Goal: Task Accomplishment & Management: Use online tool/utility

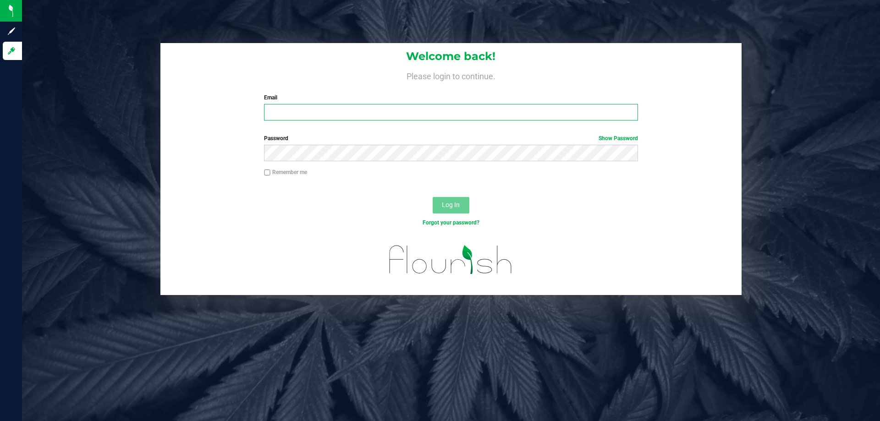
click at [300, 111] on input "Email" at bounding box center [450, 112] width 373 height 16
type input "[EMAIL_ADDRESS][DOMAIN_NAME]"
click at [433, 197] on button "Log In" at bounding box center [451, 205] width 37 height 16
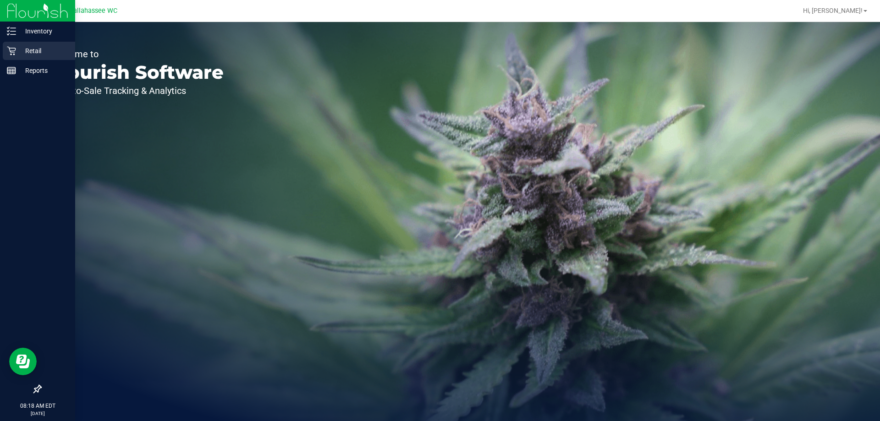
click at [15, 52] on icon at bounding box center [11, 50] width 9 height 9
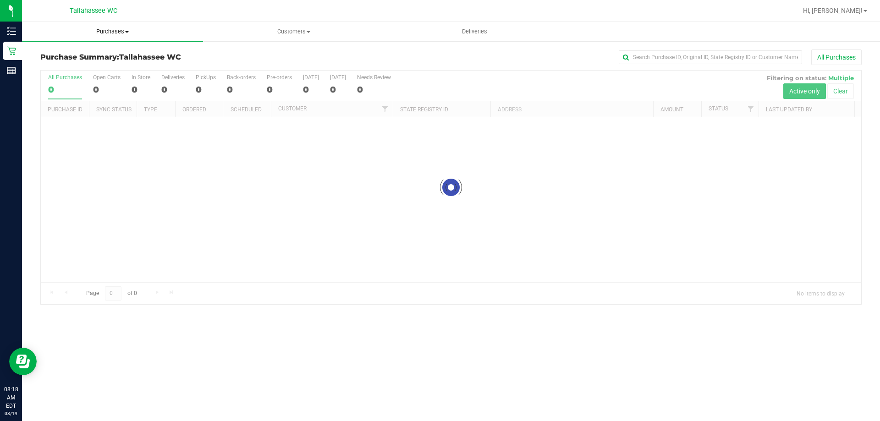
click at [106, 31] on span "Purchases" at bounding box center [112, 31] width 181 height 8
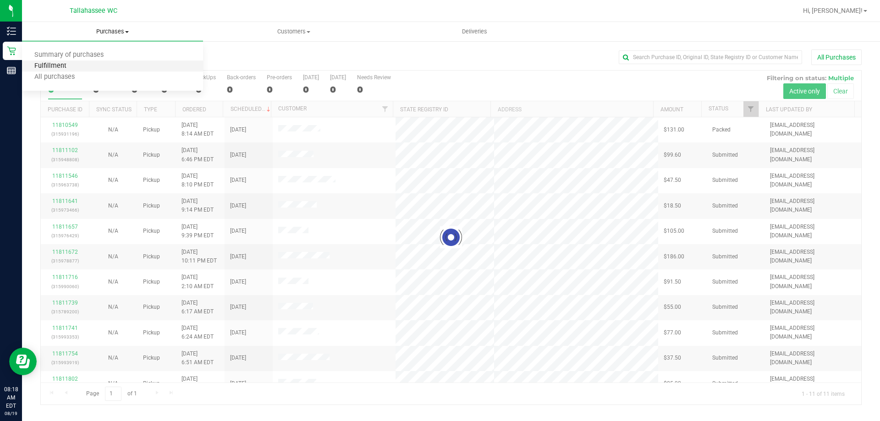
click at [76, 62] on span "Fulfillment" at bounding box center [50, 66] width 57 height 8
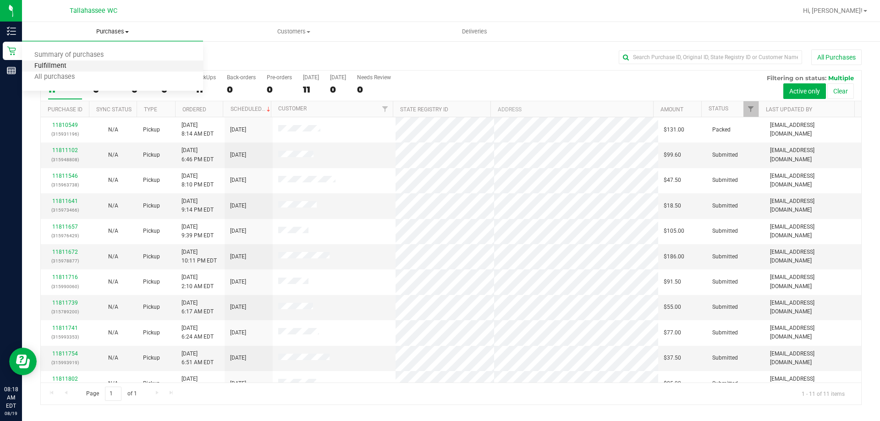
click at [76, 62] on span "Fulfillment" at bounding box center [50, 66] width 57 height 8
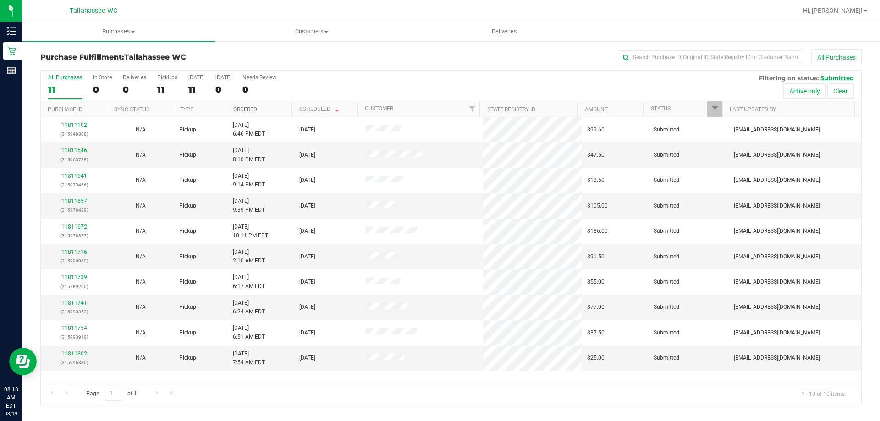
click at [247, 106] on link "Ordered" at bounding box center [245, 109] width 24 height 6
click at [70, 151] on link "11811546" at bounding box center [74, 150] width 26 height 6
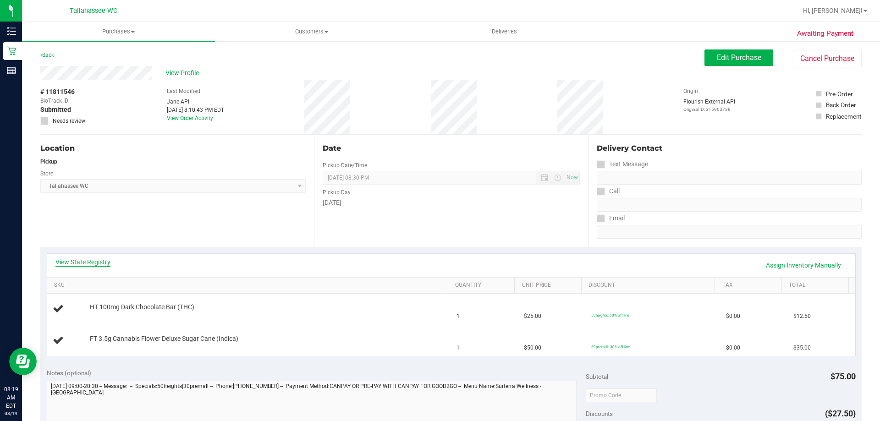
click at [89, 262] on link "View State Registry" at bounding box center [82, 262] width 55 height 9
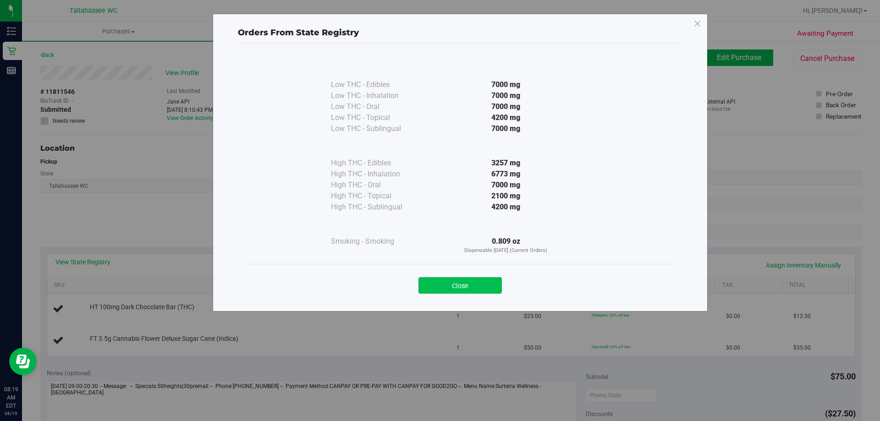
click at [436, 285] on button "Close" at bounding box center [459, 285] width 83 height 16
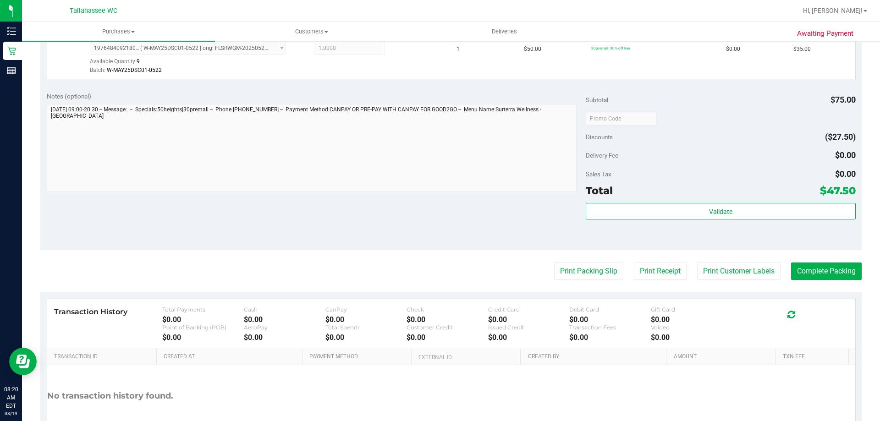
scroll to position [321, 0]
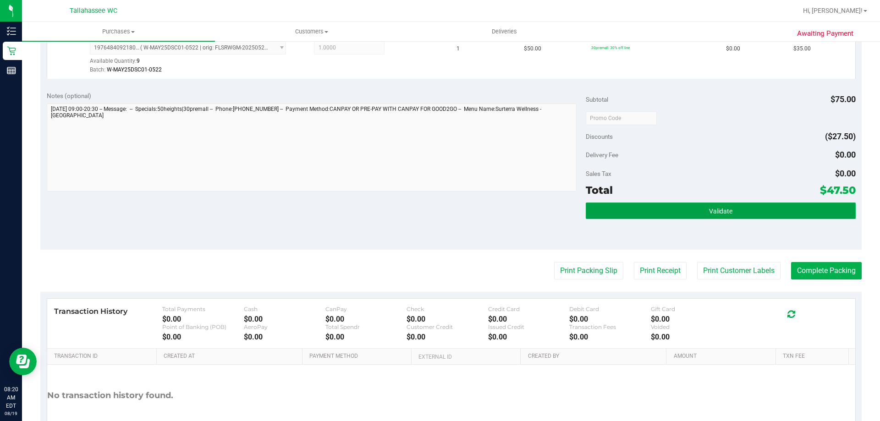
click at [693, 219] on button "Validate" at bounding box center [720, 211] width 269 height 16
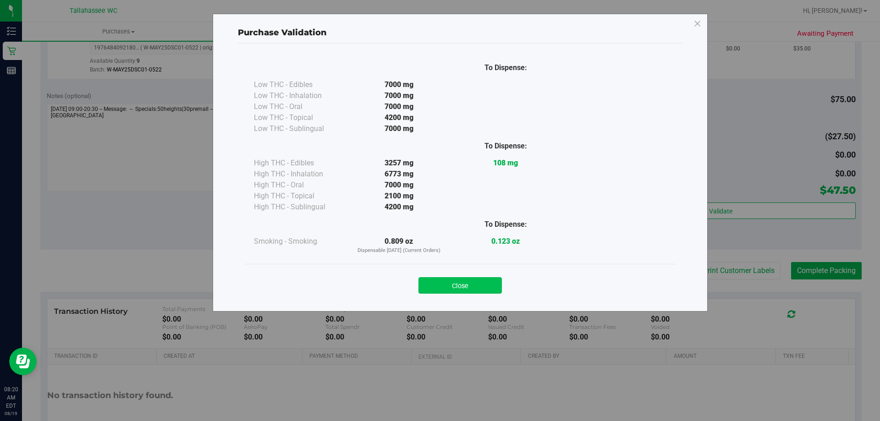
click at [499, 287] on button "Close" at bounding box center [459, 285] width 83 height 16
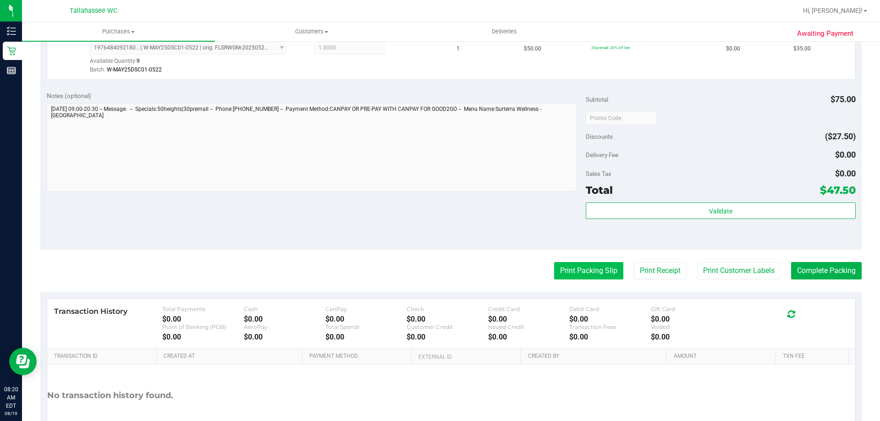
click at [566, 269] on button "Print Packing Slip" at bounding box center [588, 270] width 69 height 17
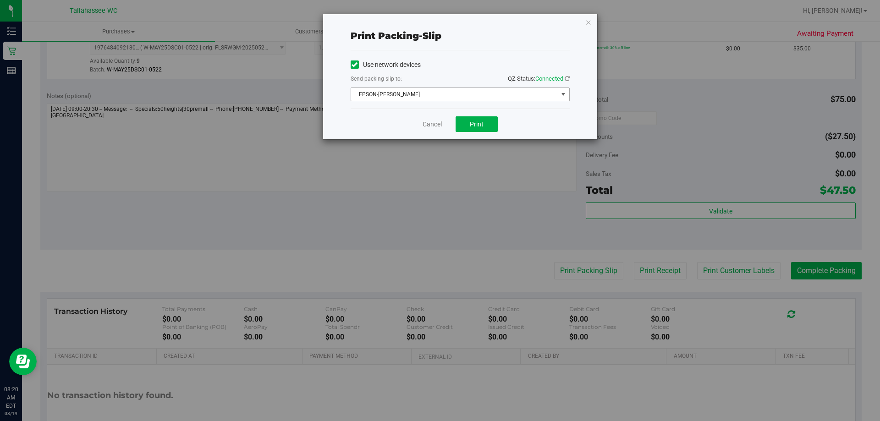
click at [408, 93] on span "EPSON-[PERSON_NAME]" at bounding box center [454, 94] width 207 height 13
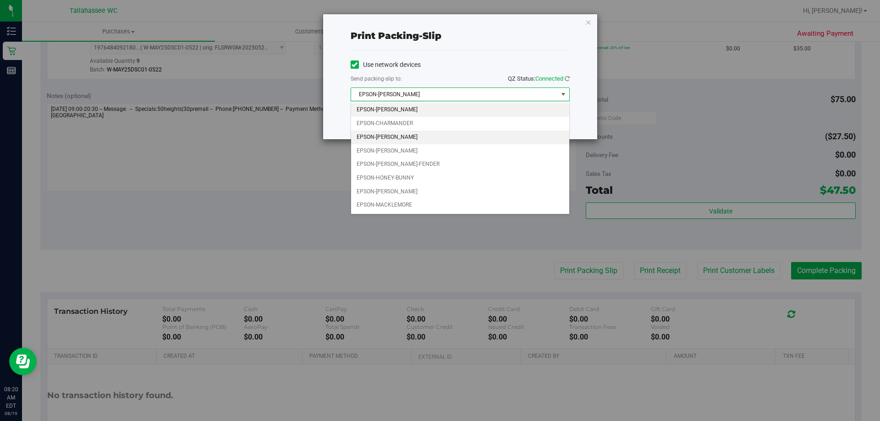
click at [405, 138] on li "EPSON-[PERSON_NAME]" at bounding box center [460, 138] width 218 height 14
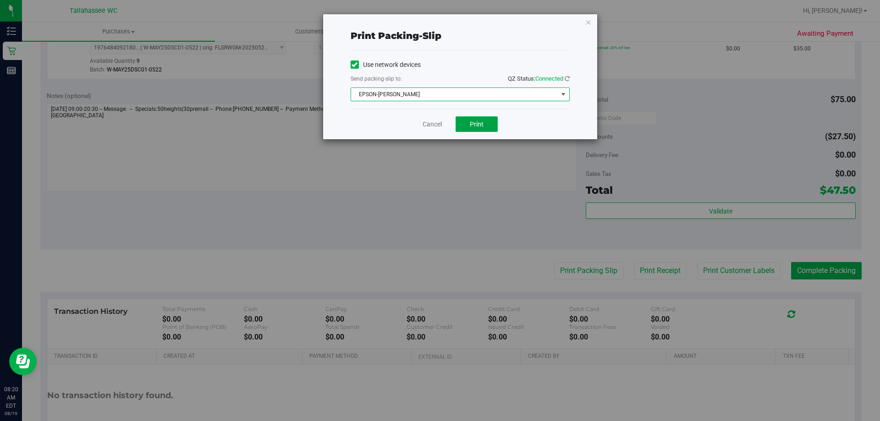
click at [493, 121] on button "Print" at bounding box center [476, 124] width 42 height 16
click at [585, 23] on icon "button" at bounding box center [588, 21] width 6 height 11
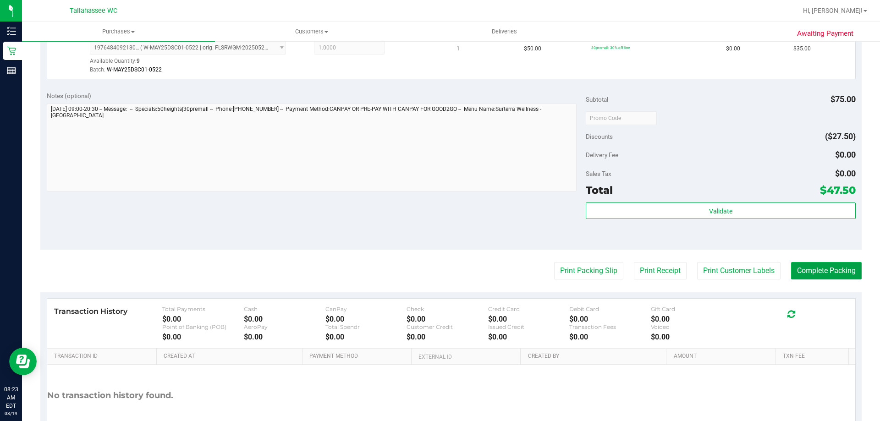
click at [802, 272] on button "Complete Packing" at bounding box center [826, 270] width 71 height 17
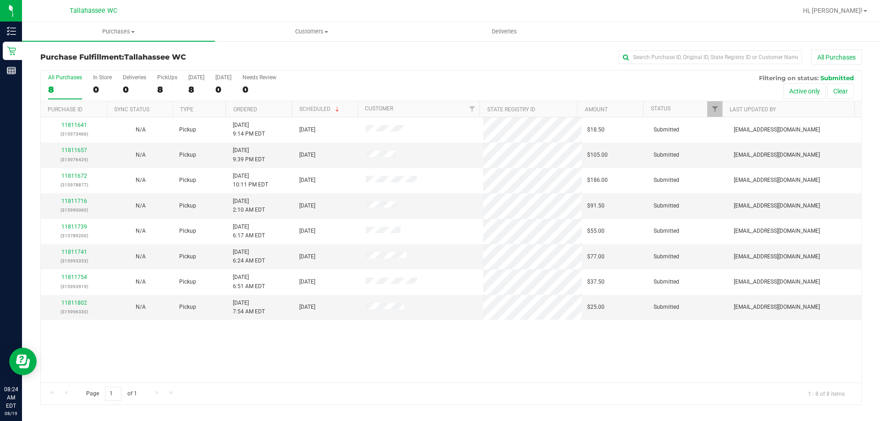
drag, startPoint x: 266, startPoint y: 111, endPoint x: 259, endPoint y: 113, distance: 6.7
click at [259, 113] on th "Ordered" at bounding box center [258, 109] width 66 height 16
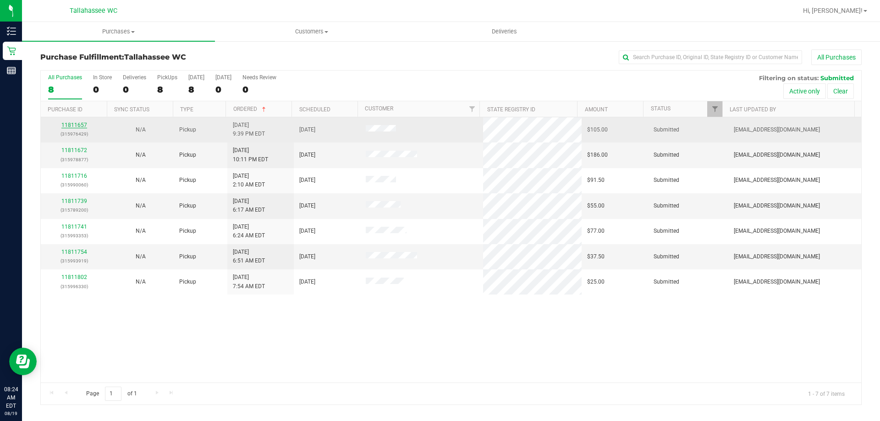
click at [75, 125] on link "11811657" at bounding box center [74, 125] width 26 height 6
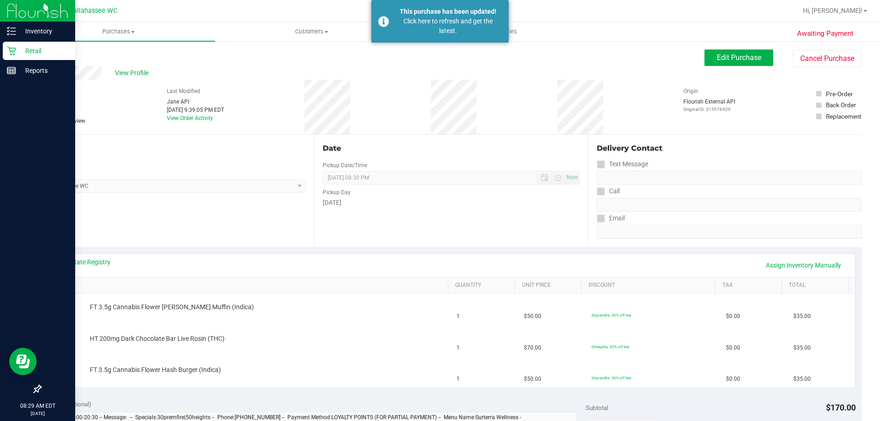
click at [49, 54] on p "Retail" at bounding box center [43, 50] width 55 height 11
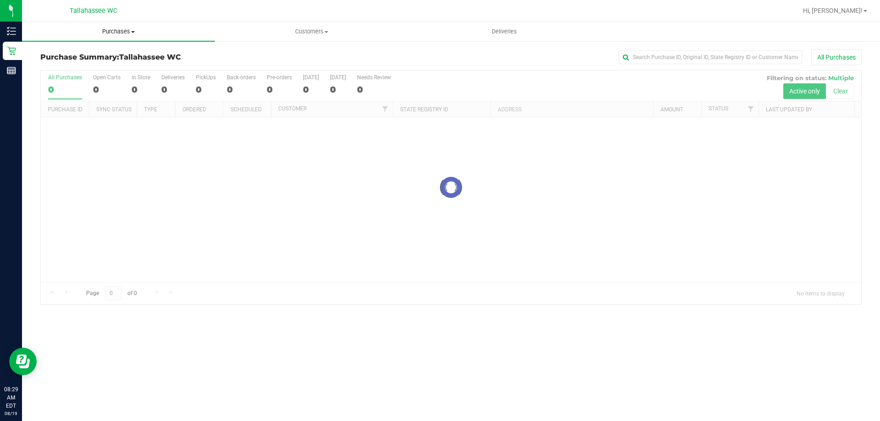
click at [125, 32] on span "Purchases" at bounding box center [118, 31] width 193 height 8
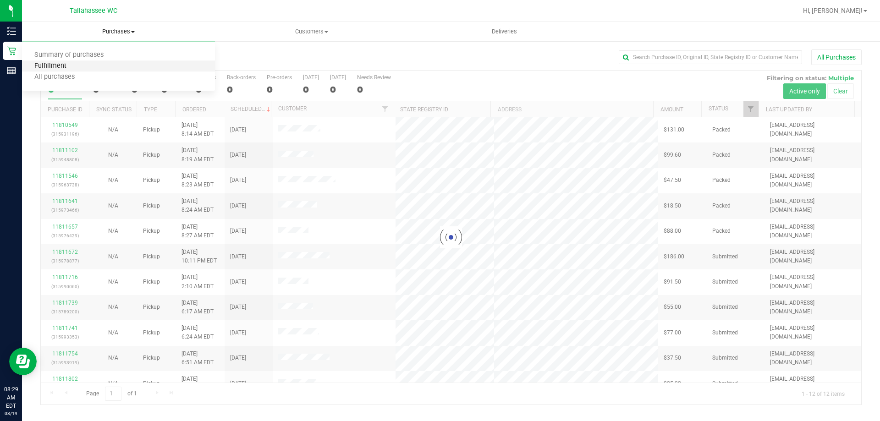
click at [71, 67] on span "Fulfillment" at bounding box center [50, 66] width 57 height 8
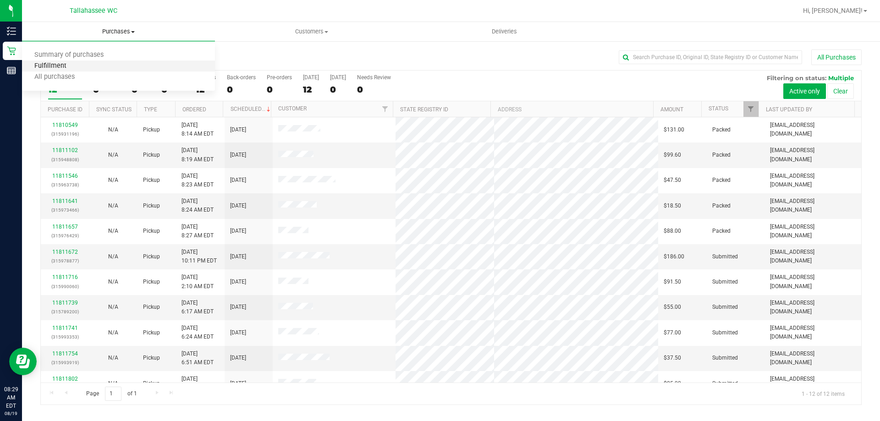
click at [67, 66] on span "Fulfillment" at bounding box center [50, 66] width 57 height 8
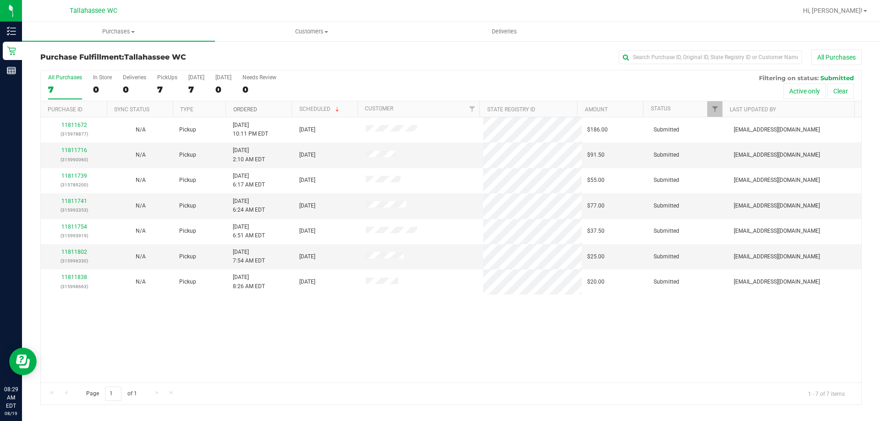
click at [239, 109] on link "Ordered" at bounding box center [245, 109] width 24 height 6
click at [70, 149] on link "11811716" at bounding box center [74, 150] width 26 height 6
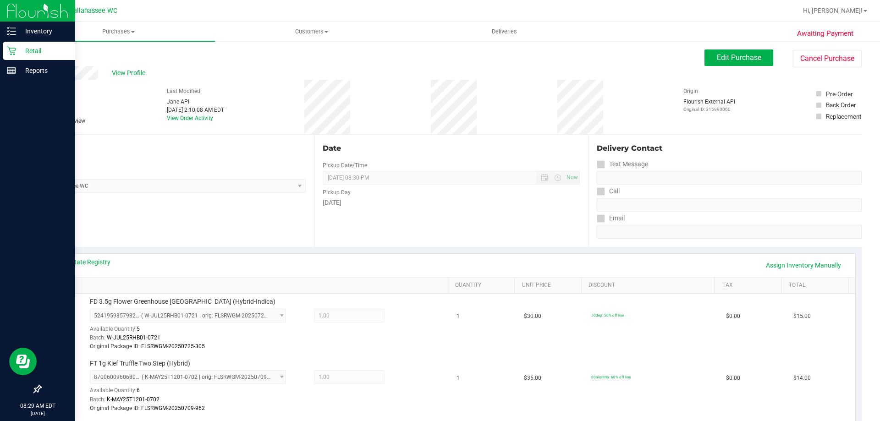
click at [22, 47] on p "Retail" at bounding box center [43, 50] width 55 height 11
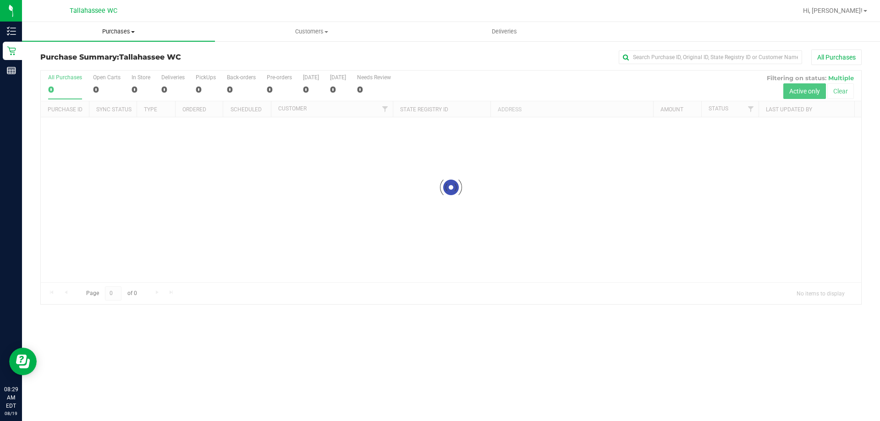
click at [118, 30] on span "Purchases" at bounding box center [118, 31] width 193 height 8
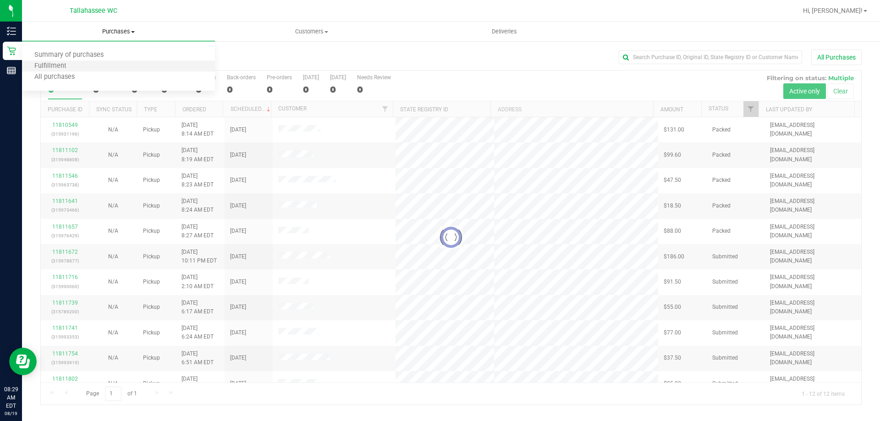
click at [54, 71] on li "Fulfillment" at bounding box center [118, 66] width 193 height 11
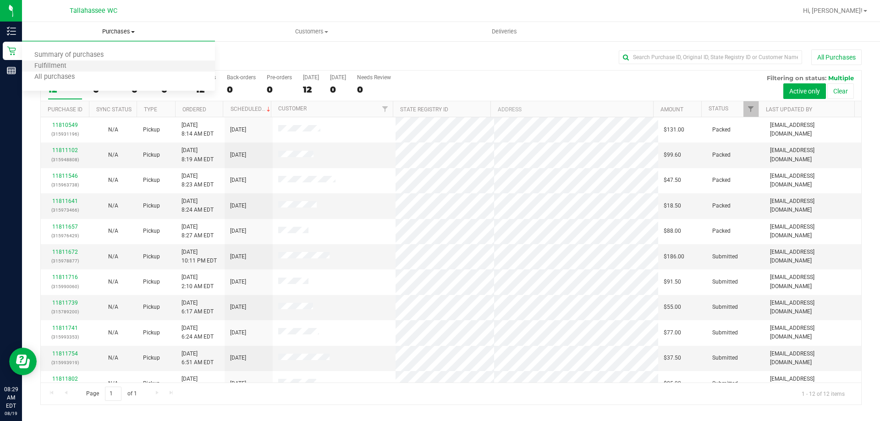
click at [54, 71] on li "Fulfillment" at bounding box center [118, 66] width 193 height 11
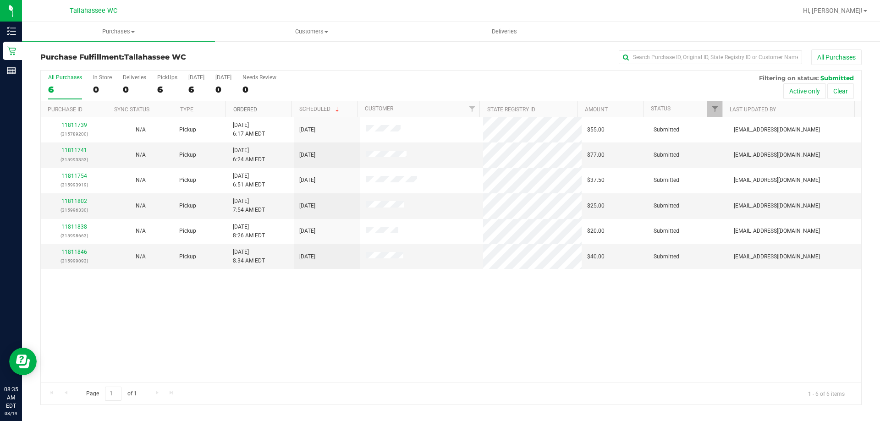
click at [253, 109] on link "Ordered" at bounding box center [245, 109] width 24 height 6
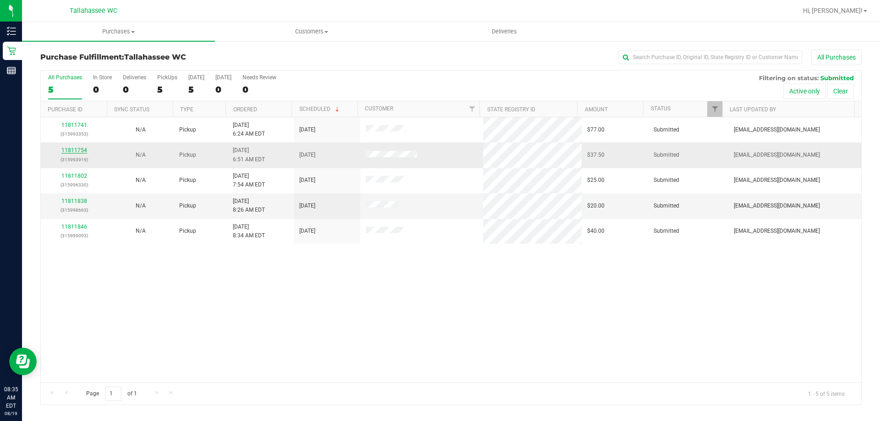
click at [71, 151] on link "11811754" at bounding box center [74, 150] width 26 height 6
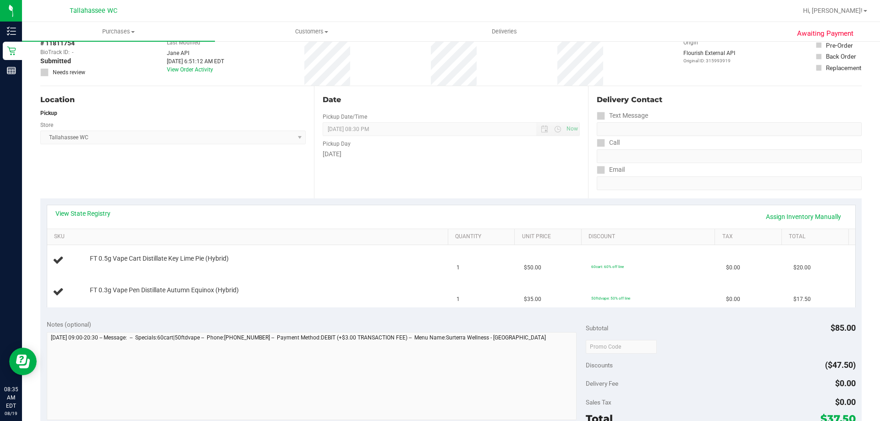
scroll to position [92, 0]
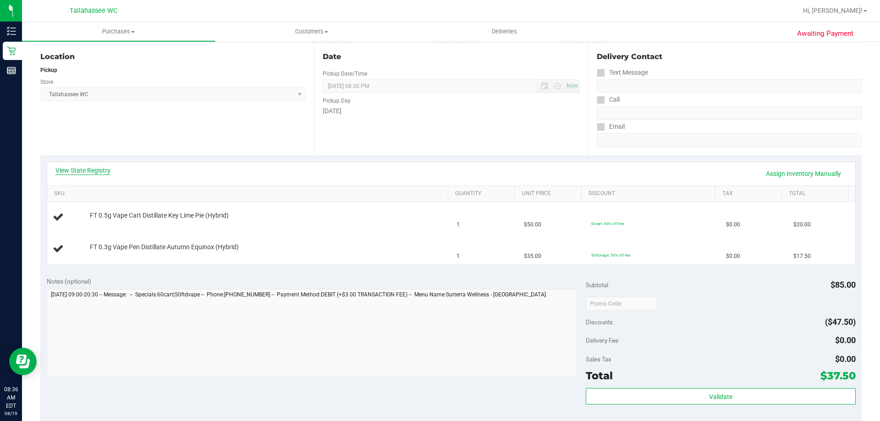
click at [82, 169] on link "View State Registry" at bounding box center [82, 170] width 55 height 9
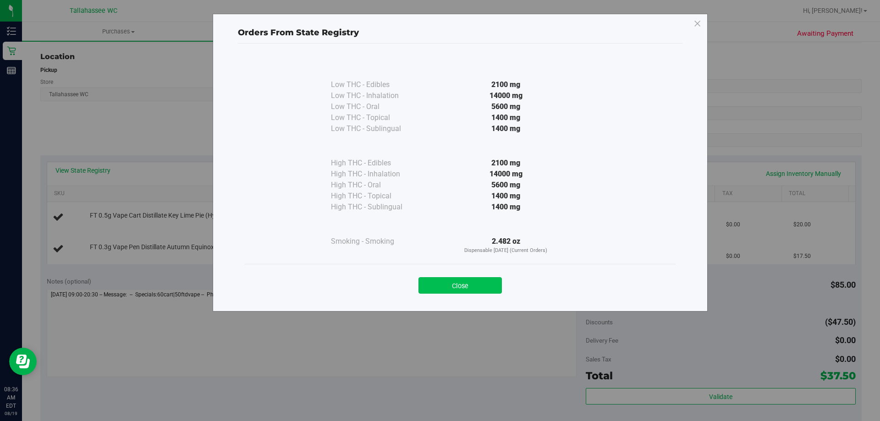
click at [444, 278] on button "Close" at bounding box center [459, 285] width 83 height 16
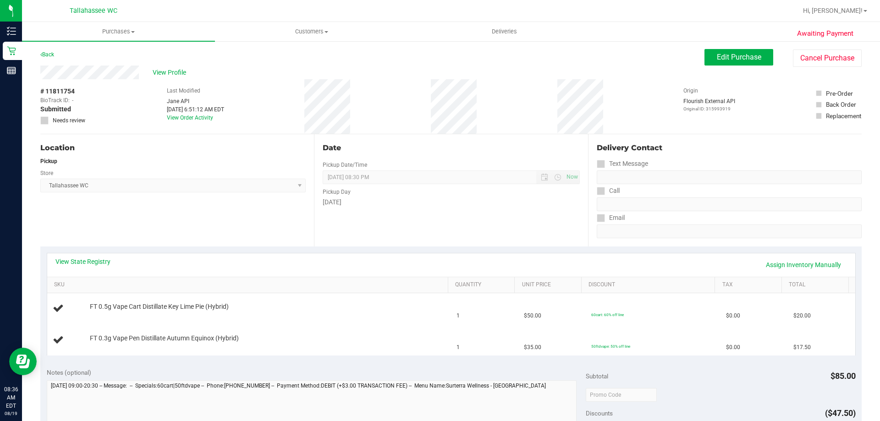
scroll to position [0, 0]
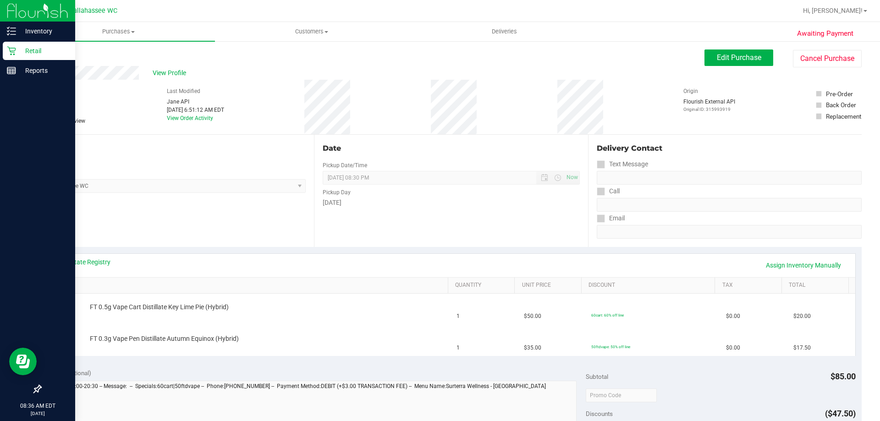
click at [9, 54] on icon at bounding box center [11, 50] width 9 height 9
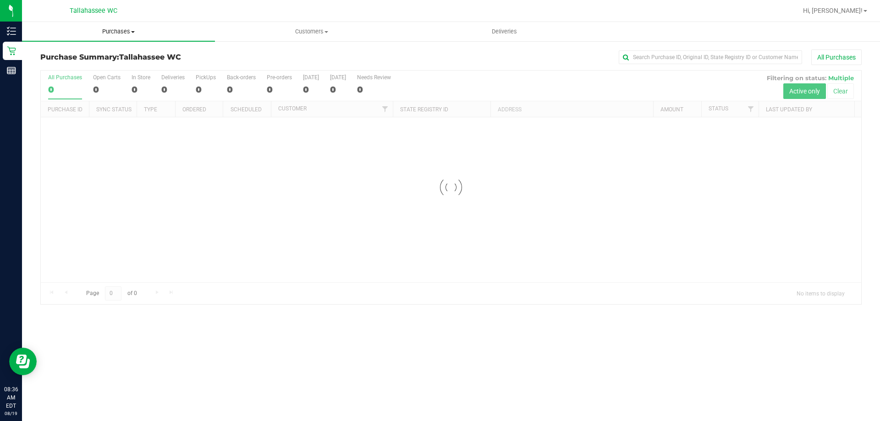
click at [114, 32] on span "Purchases" at bounding box center [118, 31] width 193 height 8
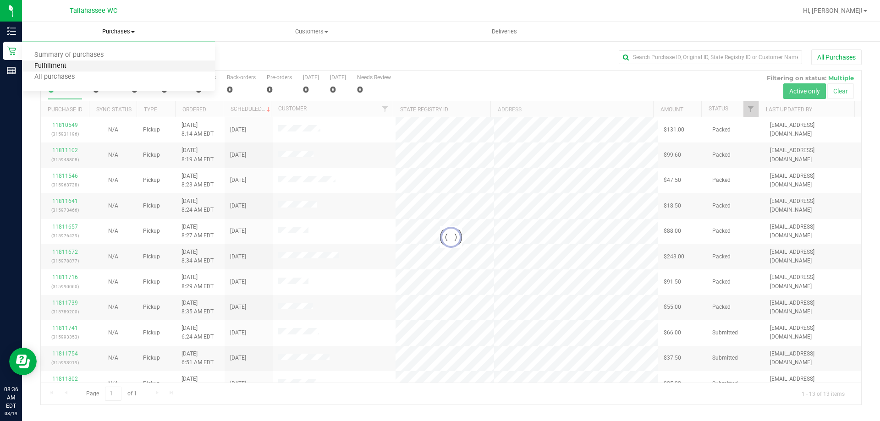
click at [67, 65] on span "Fulfillment" at bounding box center [50, 66] width 57 height 8
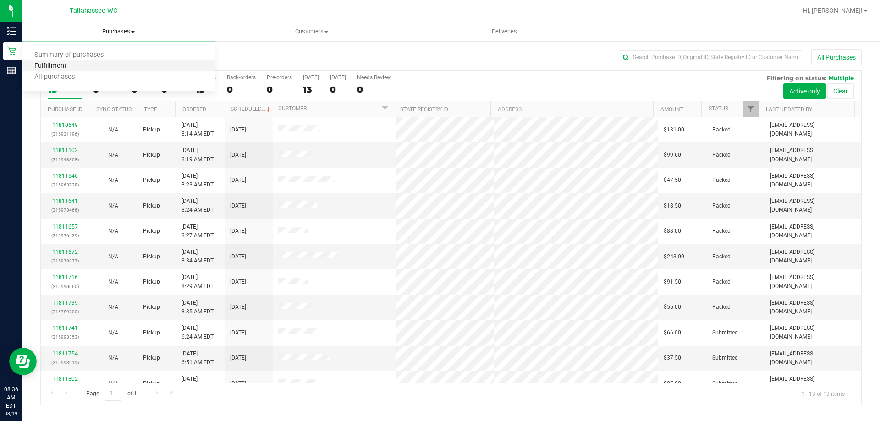
click at [63, 66] on span "Fulfillment" at bounding box center [50, 66] width 57 height 8
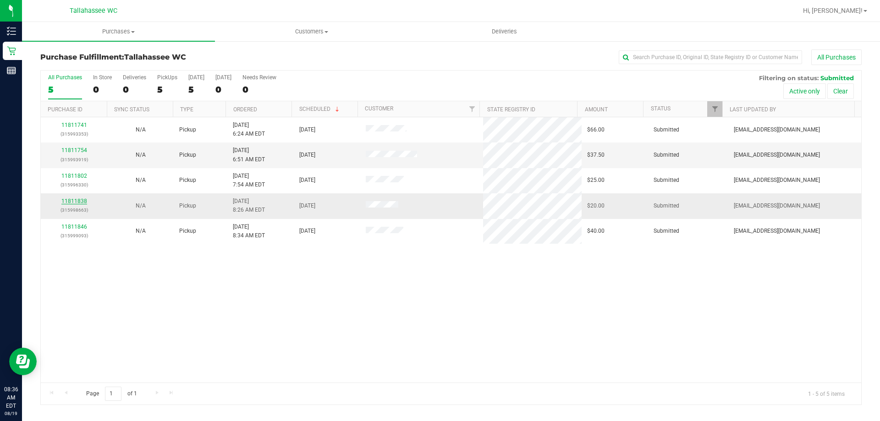
click at [79, 199] on link "11811838" at bounding box center [74, 201] width 26 height 6
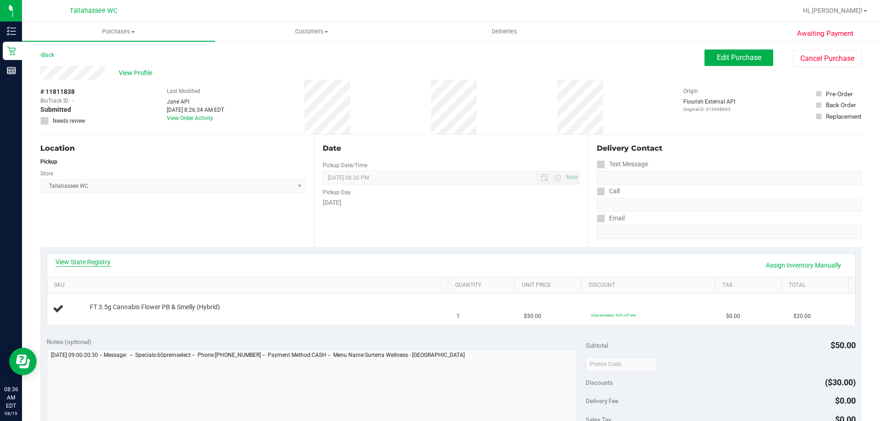
click at [95, 259] on link "View State Registry" at bounding box center [82, 262] width 55 height 9
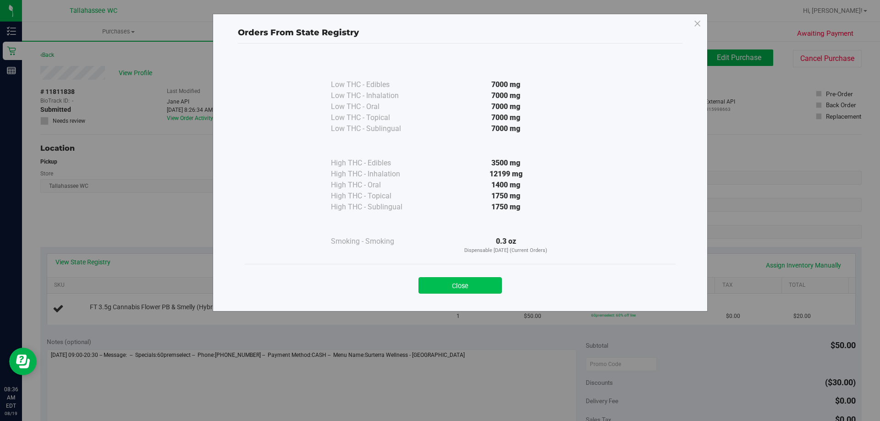
click at [477, 289] on button "Close" at bounding box center [459, 285] width 83 height 16
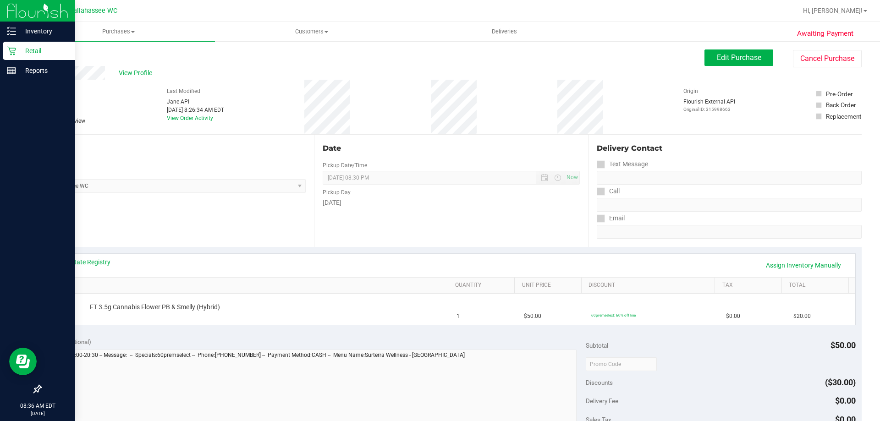
click at [37, 49] on p "Retail" at bounding box center [43, 50] width 55 height 11
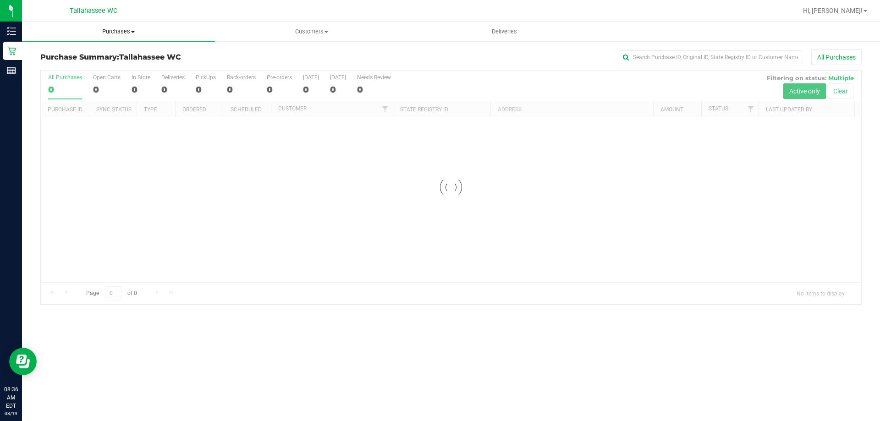
click at [115, 29] on span "Purchases" at bounding box center [118, 31] width 193 height 8
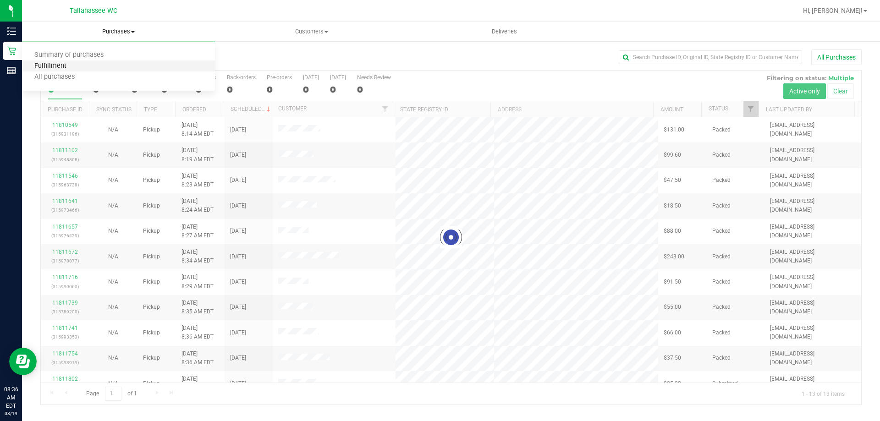
click at [64, 64] on span "Fulfillment" at bounding box center [50, 66] width 57 height 8
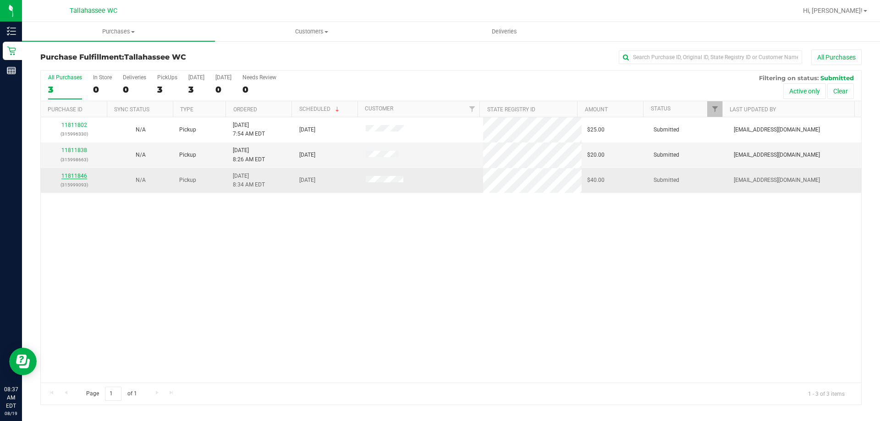
click at [71, 174] on link "11811846" at bounding box center [74, 176] width 26 height 6
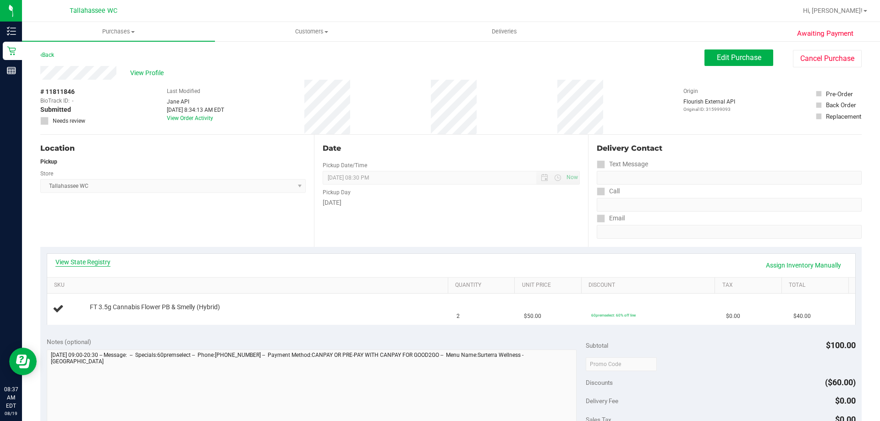
click at [94, 260] on link "View State Registry" at bounding box center [82, 262] width 55 height 9
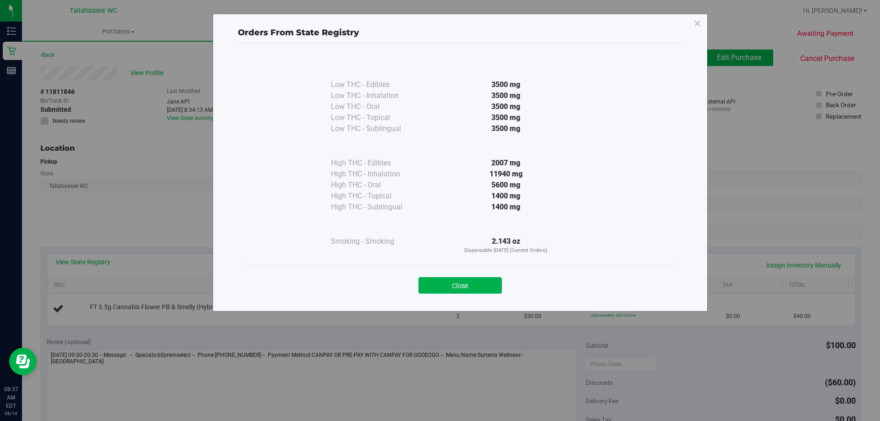
drag, startPoint x: 438, startPoint y: 289, endPoint x: 420, endPoint y: 278, distance: 21.8
click at [437, 289] on button "Close" at bounding box center [459, 285] width 83 height 16
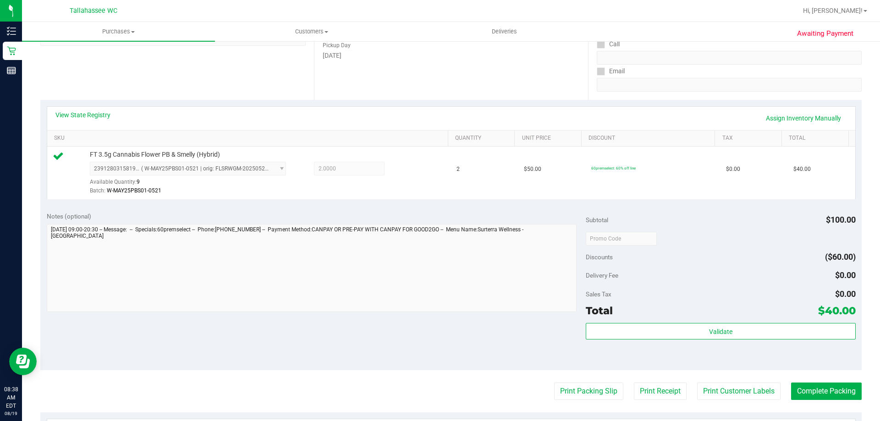
scroll to position [183, 0]
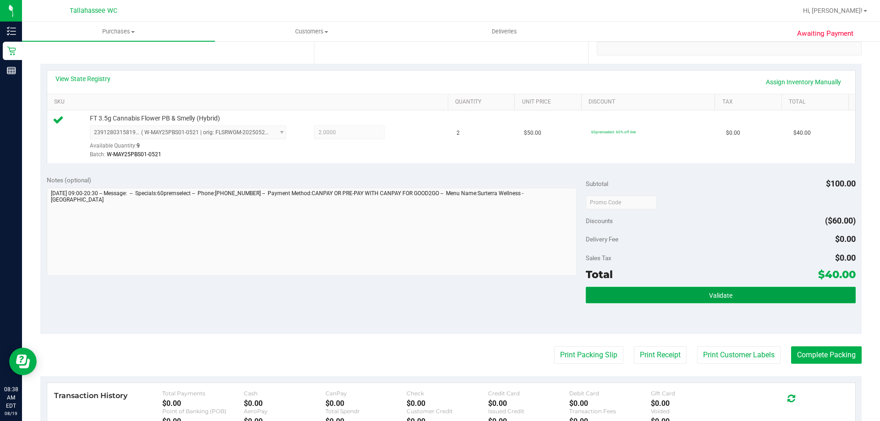
click at [592, 301] on button "Validate" at bounding box center [720, 295] width 269 height 16
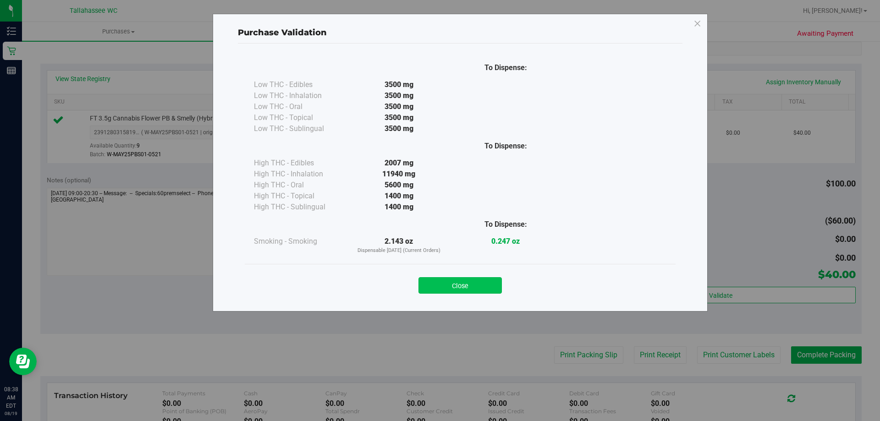
click at [490, 288] on button "Close" at bounding box center [459, 285] width 83 height 16
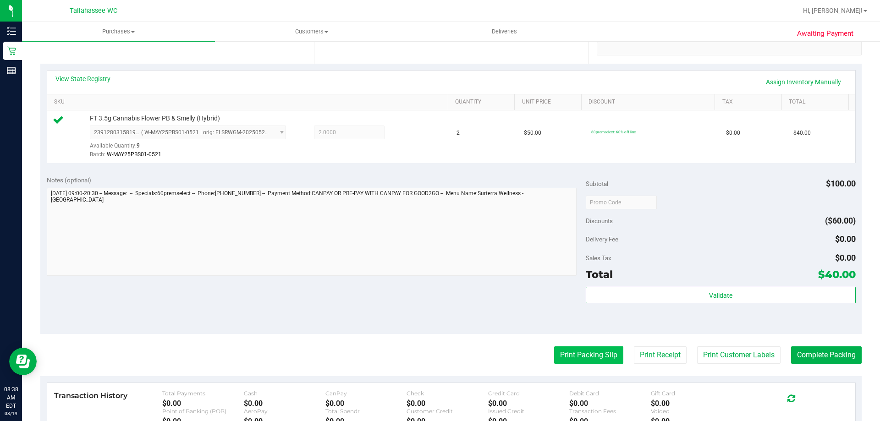
click at [587, 363] on button "Print Packing Slip" at bounding box center [588, 354] width 69 height 17
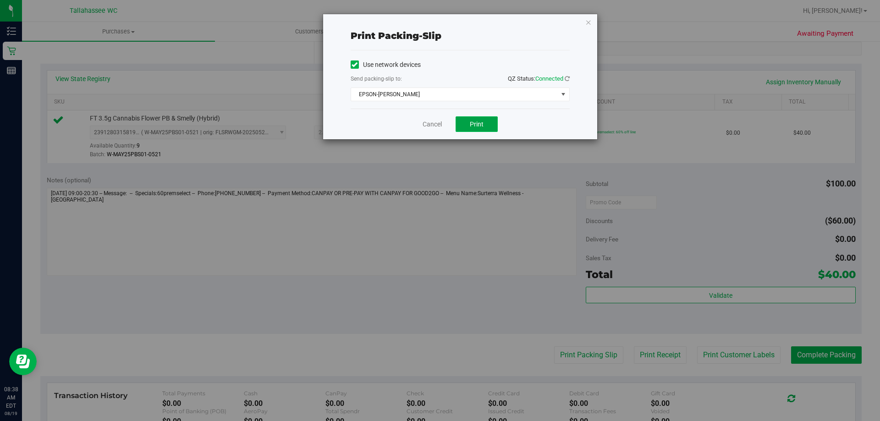
click at [473, 123] on span "Print" at bounding box center [477, 124] width 14 height 7
click at [587, 23] on icon "button" at bounding box center [588, 21] width 6 height 11
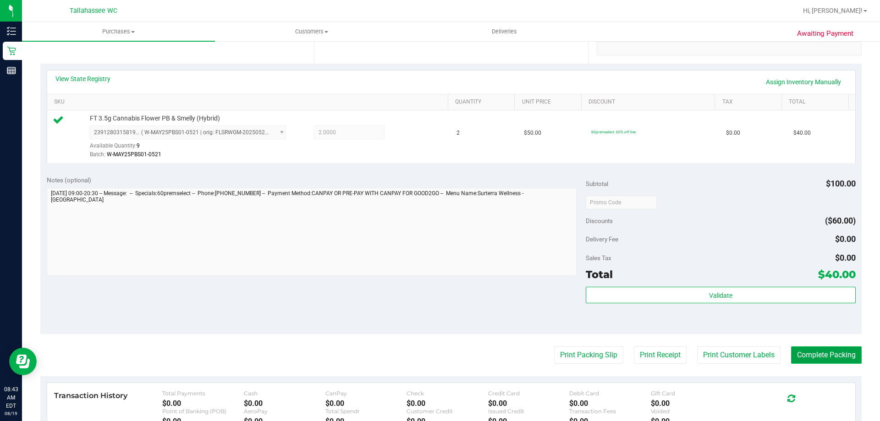
click at [822, 353] on button "Complete Packing" at bounding box center [826, 354] width 71 height 17
